Goal: Information Seeking & Learning: Compare options

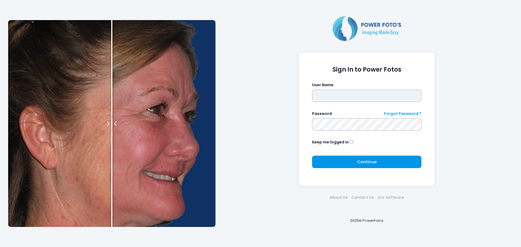
type input "******"
click at [338, 160] on button "Continue Please wait..." at bounding box center [366, 162] width 109 height 12
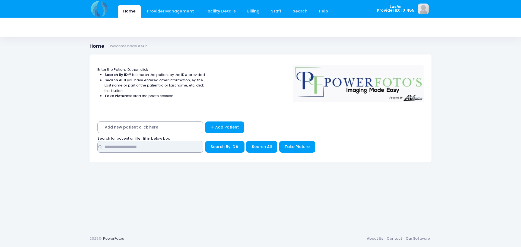
click at [182, 147] on input "text" at bounding box center [150, 147] width 106 height 12
type input "**********"
click at [205, 141] on button "Search By ID#" at bounding box center [224, 147] width 39 height 12
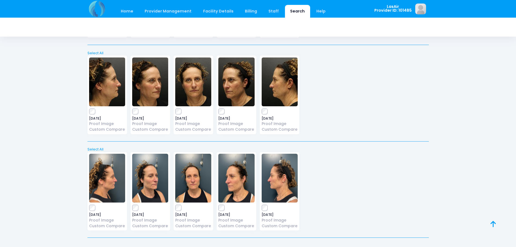
scroll to position [1765, 0]
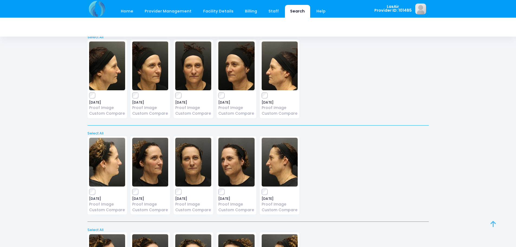
click at [492, 224] on icon at bounding box center [493, 224] width 5 height 0
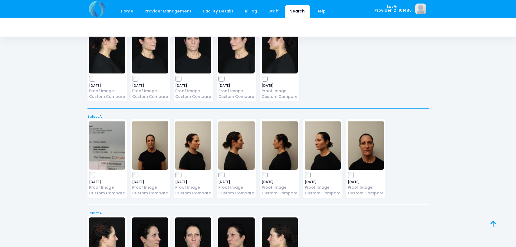
scroll to position [0, 0]
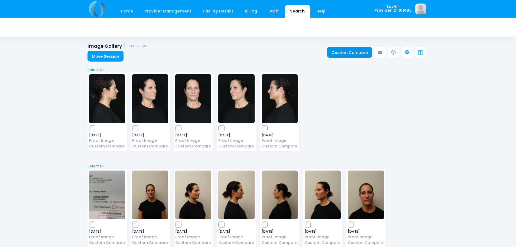
click at [348, 56] on link "Custom Compare" at bounding box center [349, 52] width 45 height 11
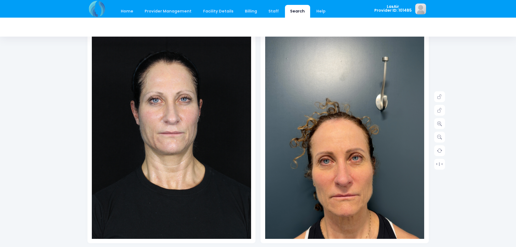
scroll to position [54, 0]
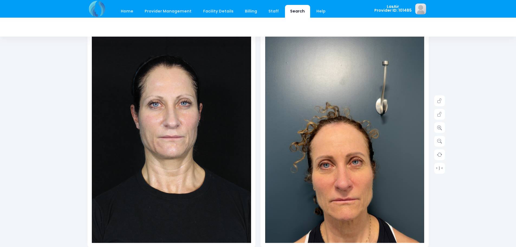
click at [369, 166] on img at bounding box center [344, 171] width 159 height 283
click at [439, 132] on link at bounding box center [440, 127] width 11 height 11
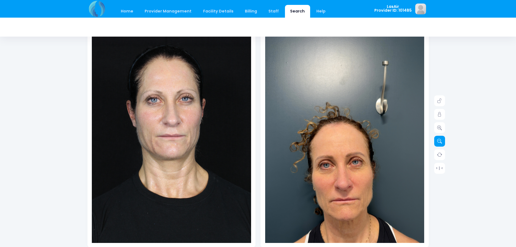
click at [440, 141] on icon at bounding box center [440, 141] width 5 height 5
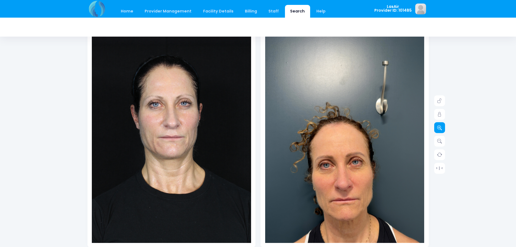
click at [438, 133] on link at bounding box center [440, 127] width 11 height 11
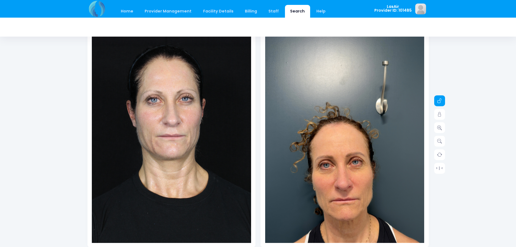
click at [440, 101] on icon at bounding box center [440, 100] width 5 height 5
click at [436, 115] on link at bounding box center [440, 114] width 11 height 11
click at [441, 130] on link at bounding box center [440, 127] width 11 height 11
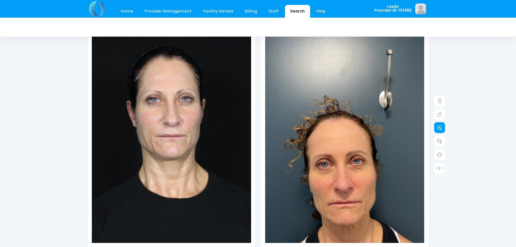
click at [441, 130] on link at bounding box center [440, 127] width 11 height 11
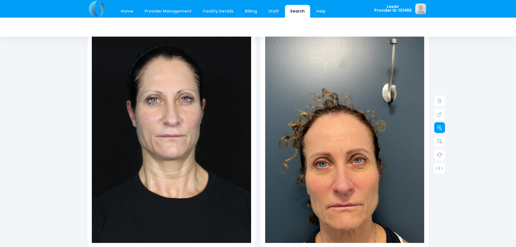
click at [441, 130] on link at bounding box center [440, 127] width 11 height 11
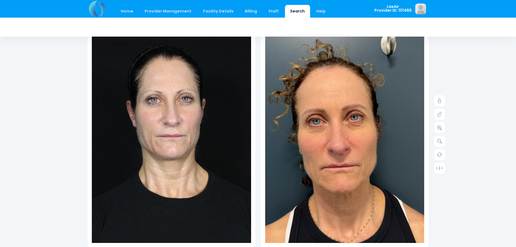
click at [359, 245] on div "Date: Provider ID:" at bounding box center [345, 130] width 168 height 234
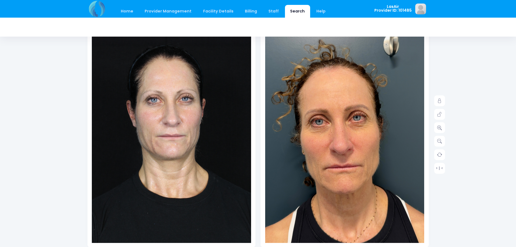
click at [351, 241] on img at bounding box center [343, 130] width 207 height 368
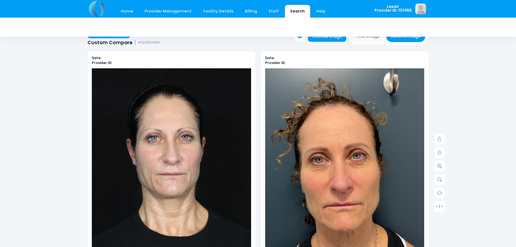
scroll to position [0, 0]
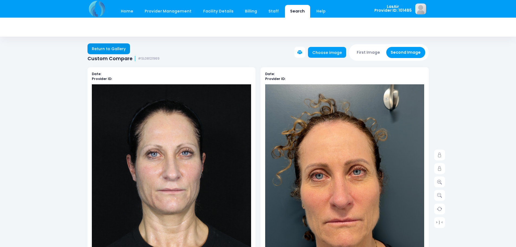
click at [117, 46] on link "Return to Gallery" at bounding box center [109, 48] width 43 height 11
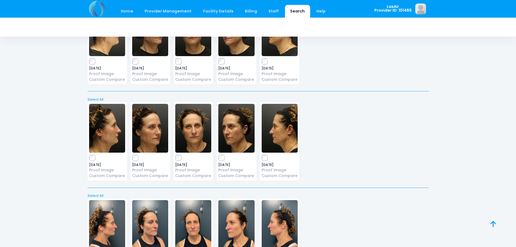
scroll to position [1765, 0]
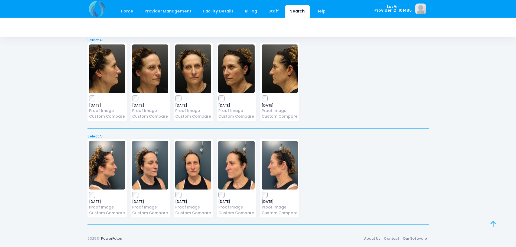
click at [495, 224] on icon at bounding box center [493, 224] width 5 height 0
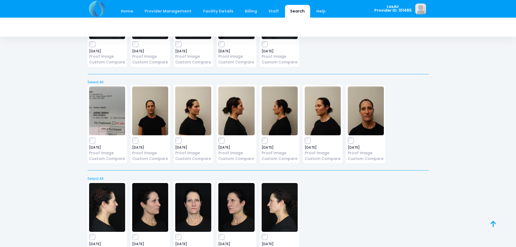
scroll to position [0, 0]
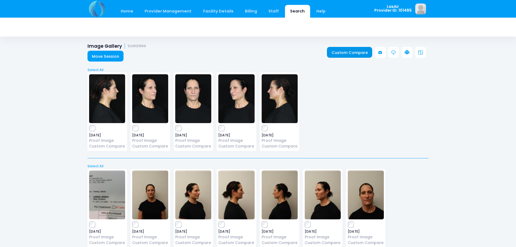
click at [356, 54] on link "Custom Compare" at bounding box center [349, 52] width 45 height 11
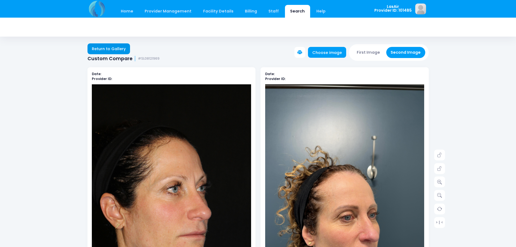
click at [114, 46] on link "Return to Gallery" at bounding box center [109, 48] width 43 height 11
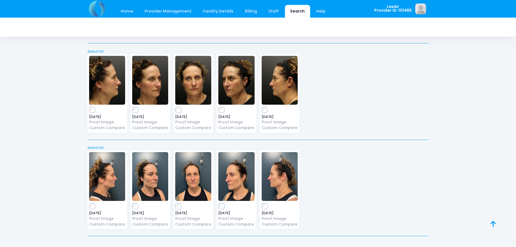
scroll to position [1765, 0]
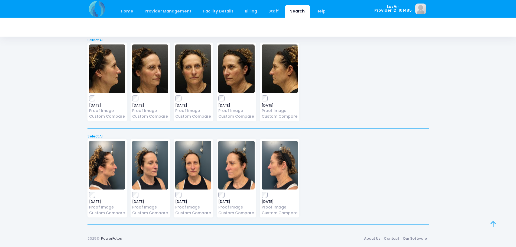
click at [494, 224] on icon at bounding box center [493, 224] width 5 height 0
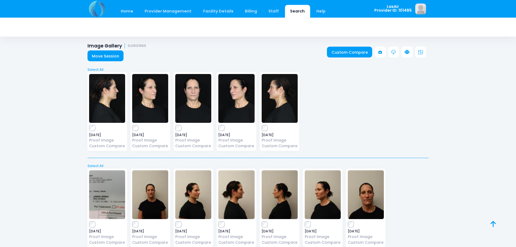
scroll to position [0, 0]
click at [343, 53] on link "Custom Compare" at bounding box center [349, 52] width 45 height 11
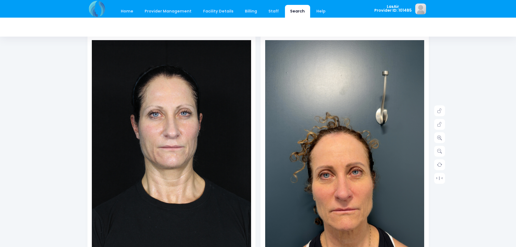
scroll to position [54, 0]
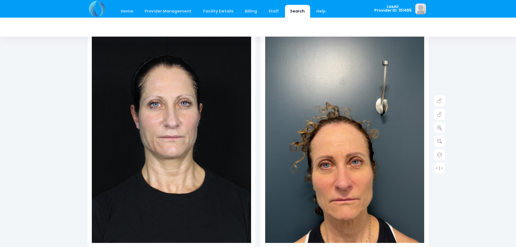
click at [355, 149] on img at bounding box center [344, 171] width 159 height 283
click at [441, 102] on icon at bounding box center [440, 100] width 5 height 5
click at [443, 114] on link at bounding box center [440, 114] width 11 height 11
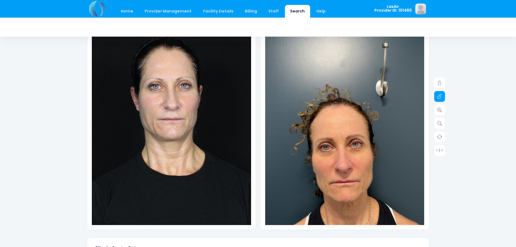
scroll to position [81, 0]
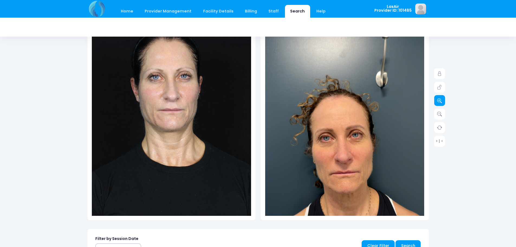
click at [438, 103] on icon at bounding box center [440, 100] width 5 height 5
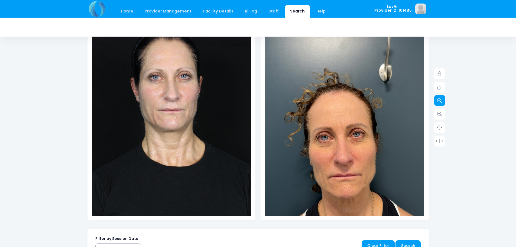
click at [438, 103] on icon at bounding box center [440, 100] width 5 height 5
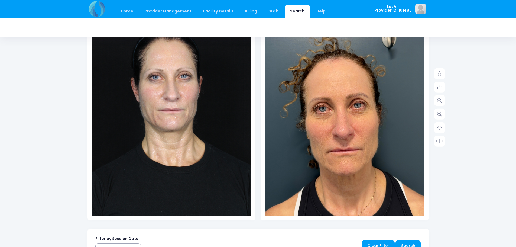
click at [341, 222] on div "Date: Provider ID:" at bounding box center [345, 107] width 174 height 243
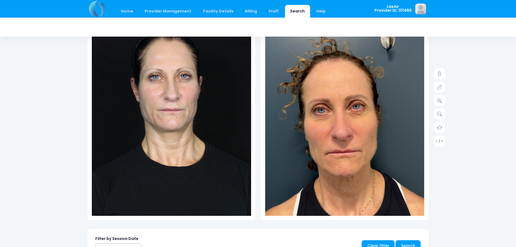
click at [352, 210] on img at bounding box center [343, 118] width 191 height 340
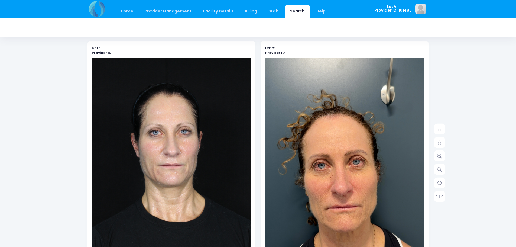
scroll to position [0, 0]
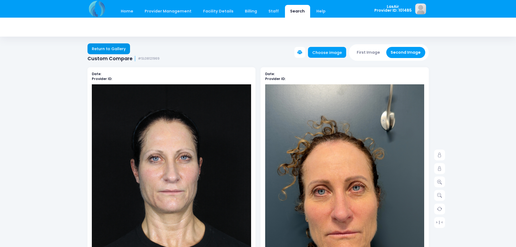
click at [96, 44] on link "Return to Gallery" at bounding box center [109, 48] width 43 height 11
